Goal: Complete application form

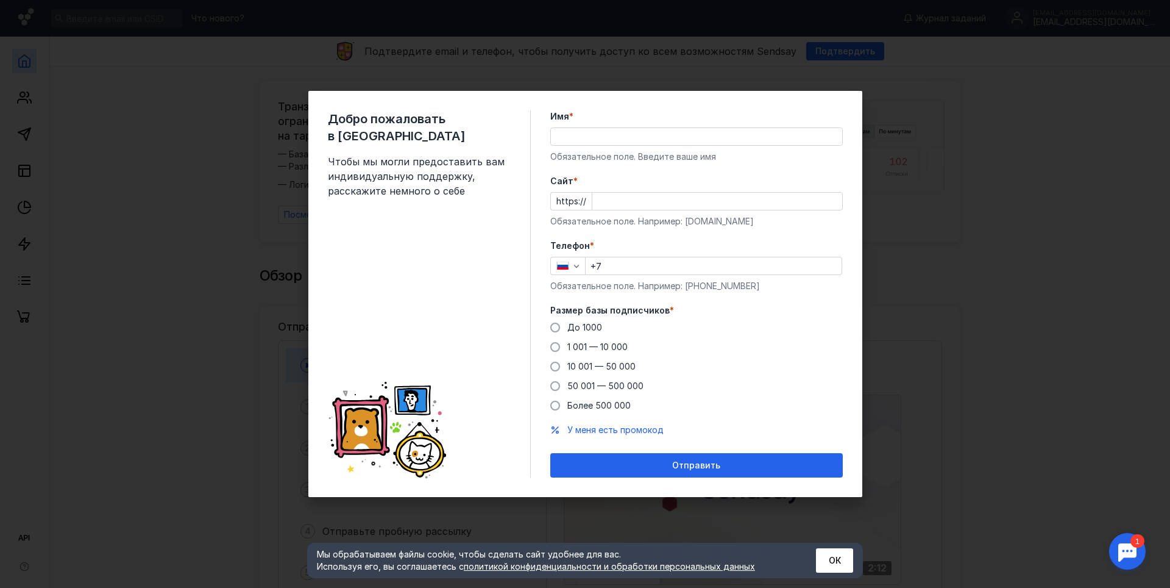
click at [638, 133] on input "Имя *" at bounding box center [696, 136] width 291 height 17
type input "a"
type input "Rewax"
click at [779, 193] on input "Cайт *" at bounding box center [717, 201] width 250 height 17
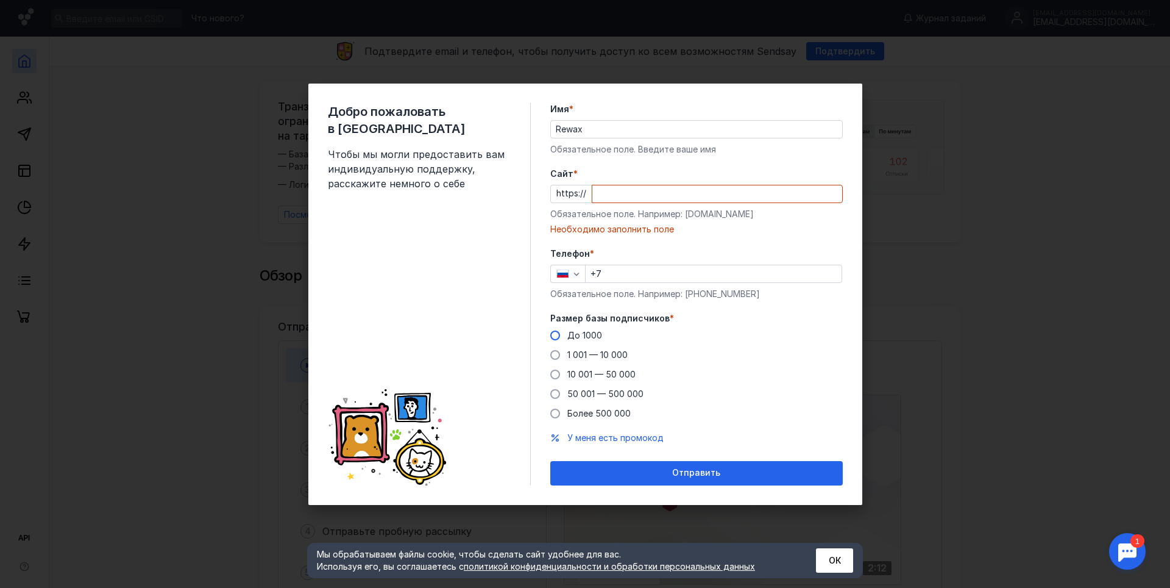
click at [583, 321] on div "Размер базы подписчиков * До [DATE] 1 001 — 10 000 10 001 — 50 000 50 001 — 500…" at bounding box center [696, 365] width 293 height 107
click at [582, 332] on span "До 1000" at bounding box center [584, 335] width 35 height 10
click at [0, 0] on input "До 1000" at bounding box center [0, 0] width 0 height 0
click at [664, 274] on input "+7" at bounding box center [714, 273] width 256 height 17
click at [628, 193] on input "Cайт *" at bounding box center [717, 193] width 250 height 17
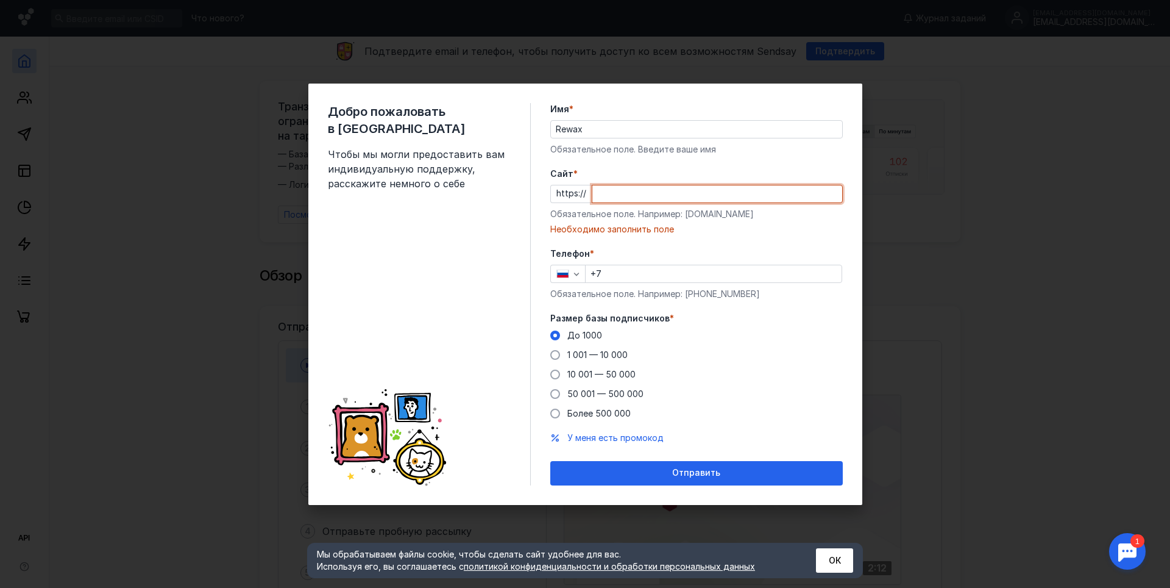
click at [965, 183] on div "Добро пожаловать в Sendsay Чтобы мы могли предоставить вам индивидуальную подде…" at bounding box center [585, 294] width 1170 height 588
click at [298, 76] on div "Добро пожаловать в Sendsay Чтобы мы могли предоставить вам индивидуальную подде…" at bounding box center [585, 294] width 1170 height 588
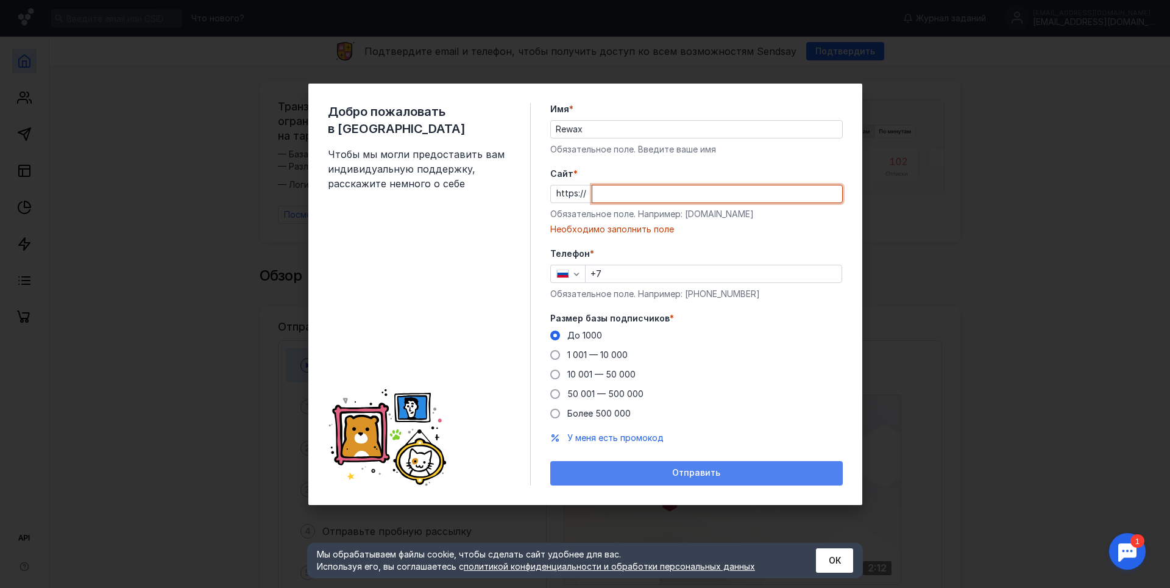
click at [649, 476] on div "Отправить" at bounding box center [696, 472] width 280 height 10
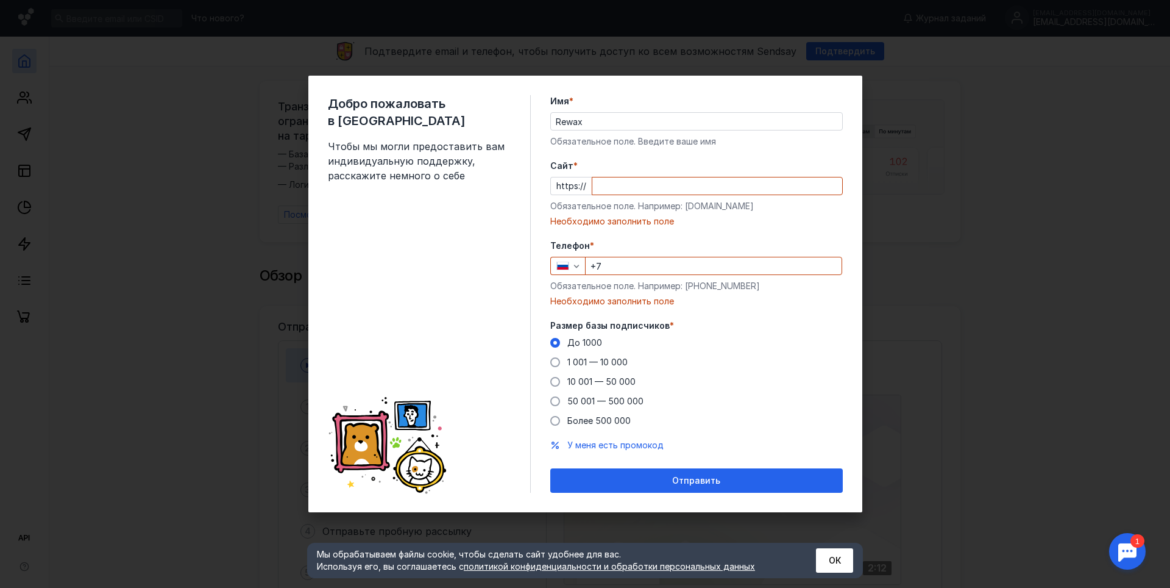
click at [182, 402] on div "Добро пожаловать в Sendsay Чтобы мы могли предоставить вам индивидуальную подде…" at bounding box center [585, 294] width 1170 height 588
